Goal: Task Accomplishment & Management: Use online tool/utility

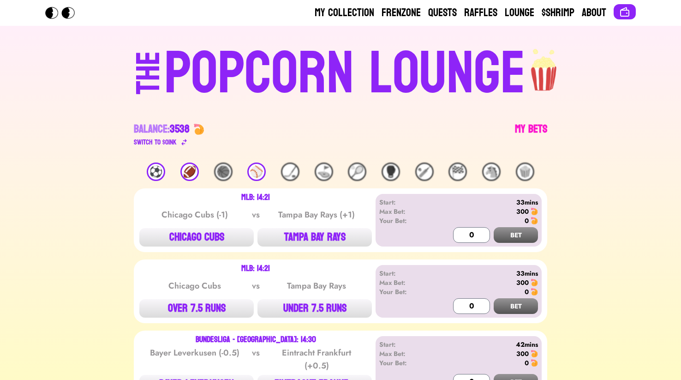
click at [516, 125] on link "My Bets" at bounding box center [531, 135] width 32 height 26
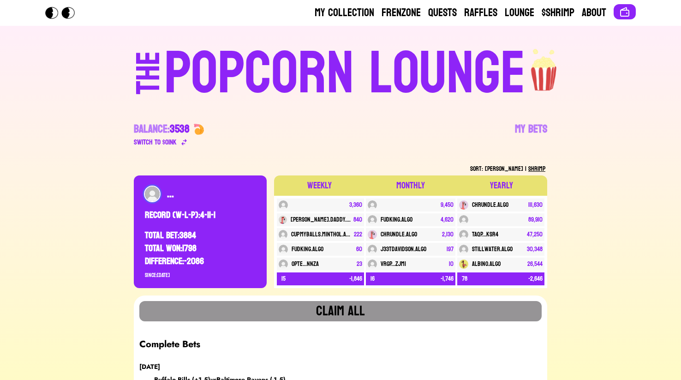
click at [442, 2] on header "My Collection Frenzone Quests Raffles Lounge $Shrimp About" at bounding box center [340, 13] width 681 height 26
click at [440, 12] on link "Quests" at bounding box center [442, 13] width 29 height 15
